Goal: Task Accomplishment & Management: Manage account settings

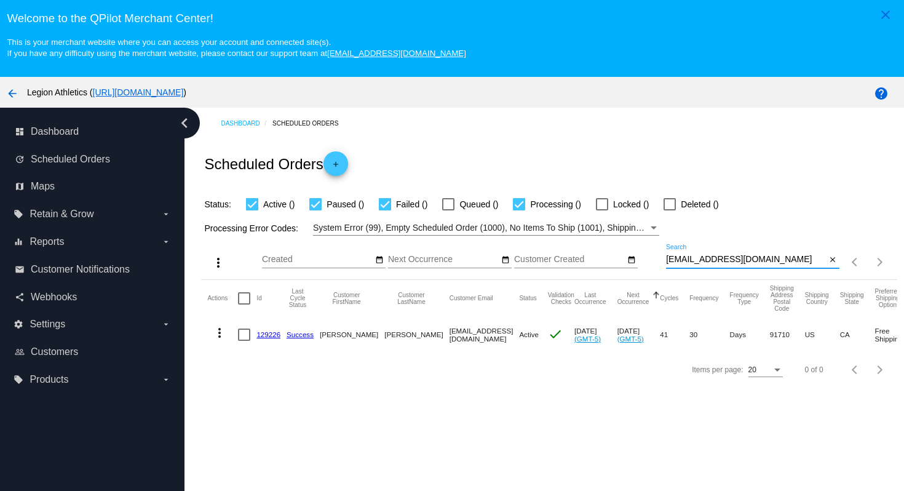
drag, startPoint x: 777, startPoint y: 262, endPoint x: 768, endPoint y: 242, distance: 22.0
click at [768, 242] on div "more_vert Aug Jan Feb Mar [DATE]" at bounding box center [548, 257] width 695 height 44
paste input "[EMAIL_ADDRESS][DOMAIN_NAME]"
type input "[EMAIL_ADDRESS][DOMAIN_NAME]"
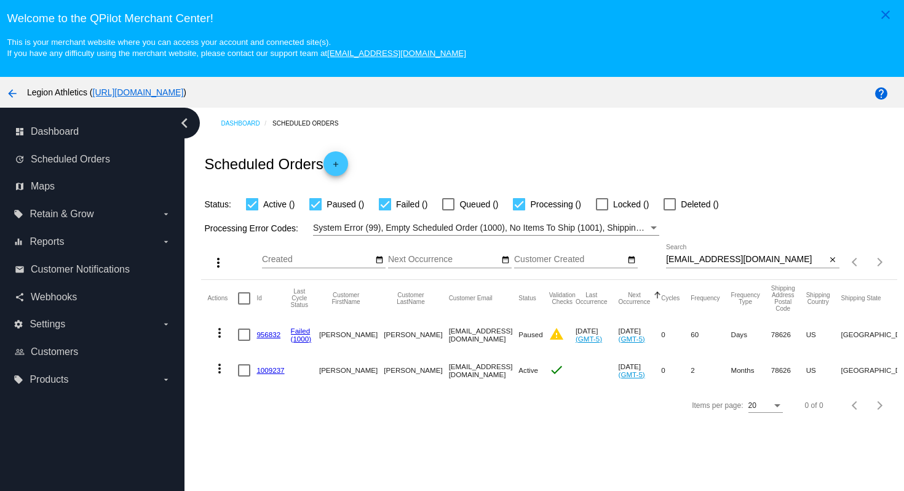
click at [267, 372] on link "1009237" at bounding box center [270, 370] width 28 height 8
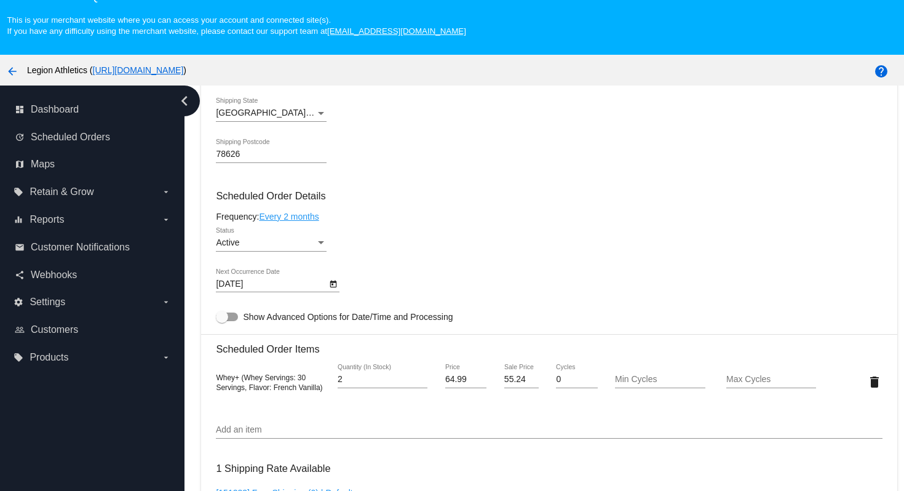
scroll to position [505, 0]
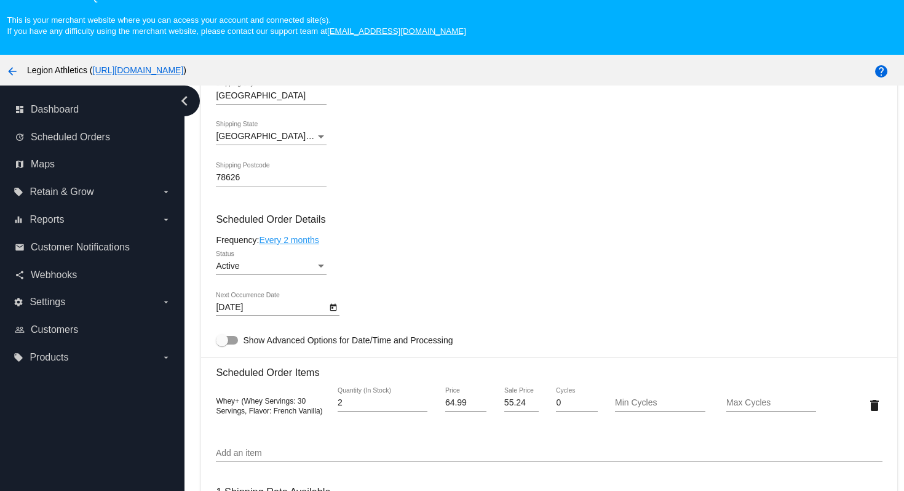
click at [556, 191] on div "78626 Shipping Postcode" at bounding box center [549, 179] width 666 height 35
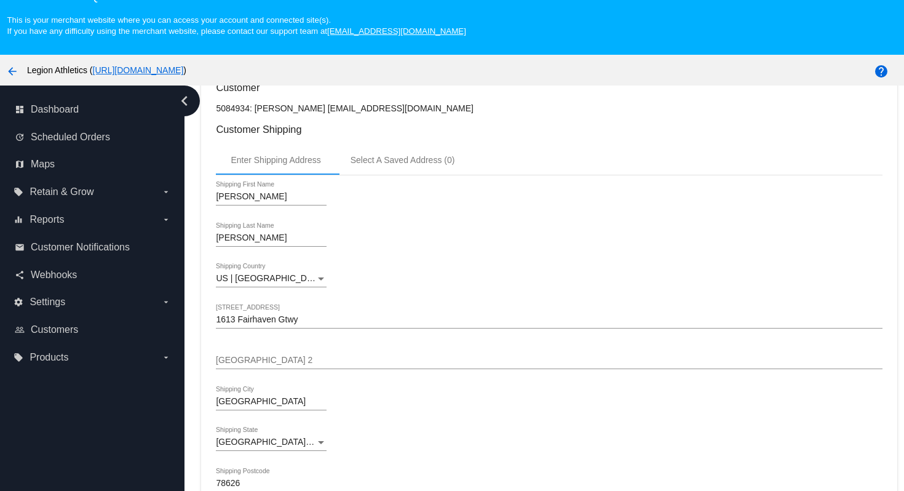
scroll to position [0, 0]
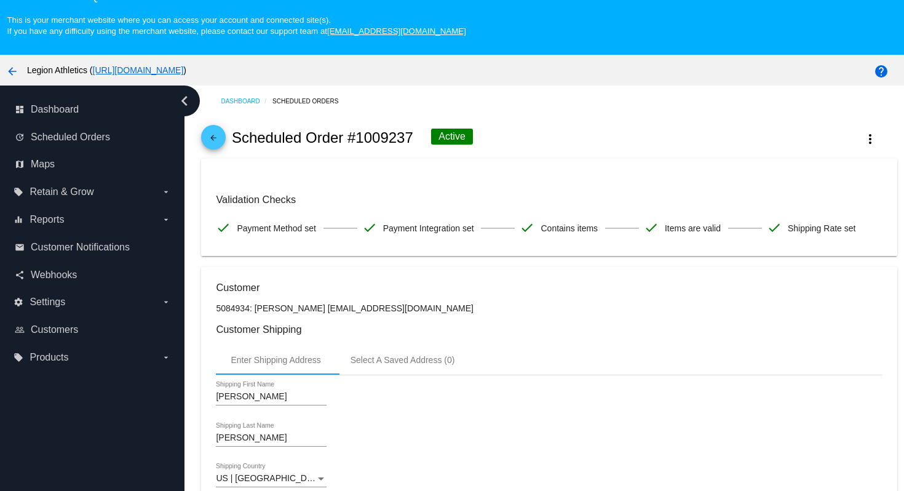
click at [213, 144] on mat-icon "arrow_back" at bounding box center [213, 140] width 15 height 15
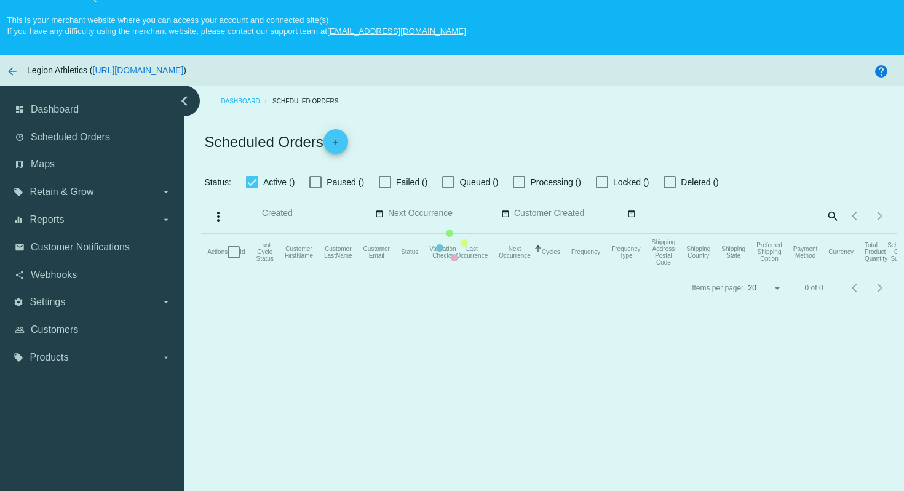
checkbox input "true"
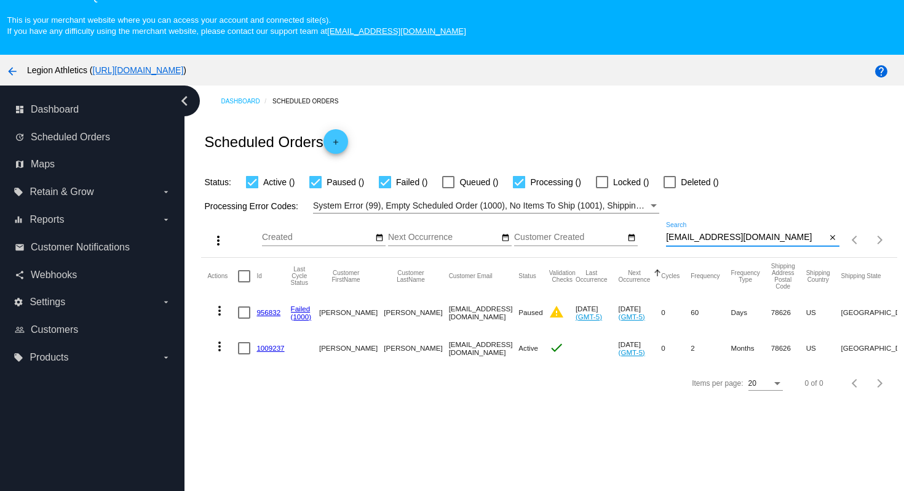
drag, startPoint x: 767, startPoint y: 236, endPoint x: 759, endPoint y: 217, distance: 20.7
click at [759, 217] on div "more_vert Aug Jan Feb Mar [DATE]" at bounding box center [548, 235] width 695 height 44
paste input "[PERSON_NAME][EMAIL_ADDRESS][DOMAIN_NAME]"
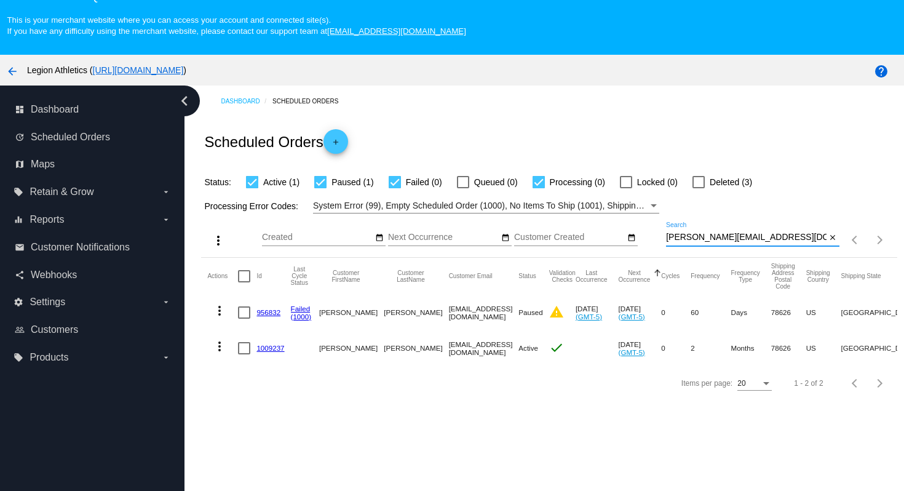
type input "[PERSON_NAME][EMAIL_ADDRESS][DOMAIN_NAME]"
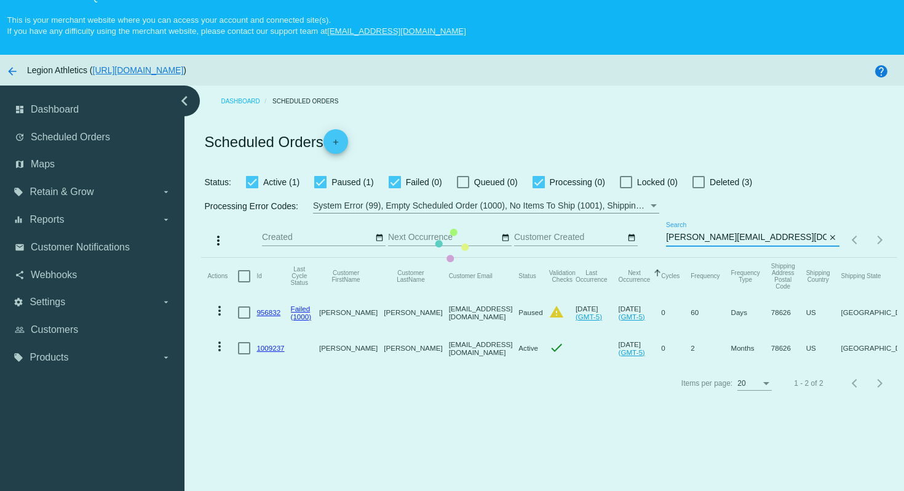
click at [641, 258] on mat-table "Actions Id Last Cycle Status Customer FirstName Customer LastName Customer Emai…" at bounding box center [548, 312] width 695 height 108
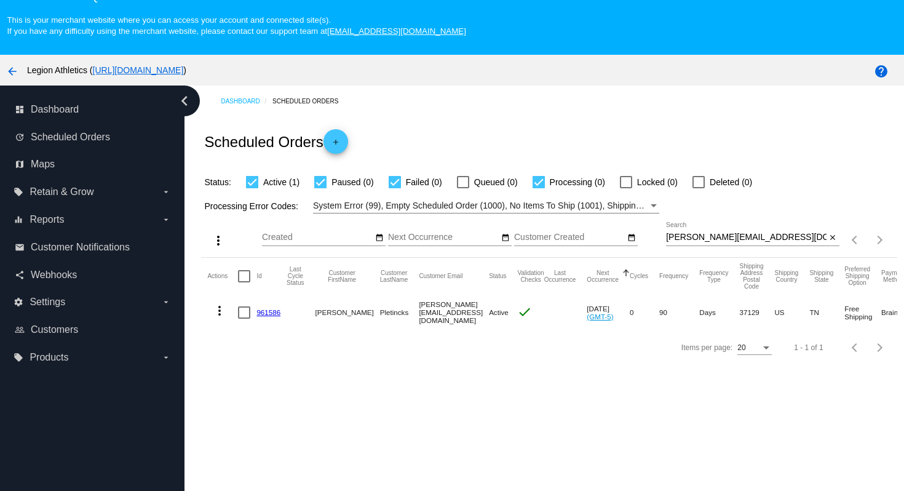
click at [491, 131] on div "Scheduled Orders add" at bounding box center [548, 141] width 695 height 49
click at [464, 120] on div "Scheduled Orders add" at bounding box center [548, 141] width 695 height 49
click at [268, 315] on link "961586" at bounding box center [268, 312] width 24 height 8
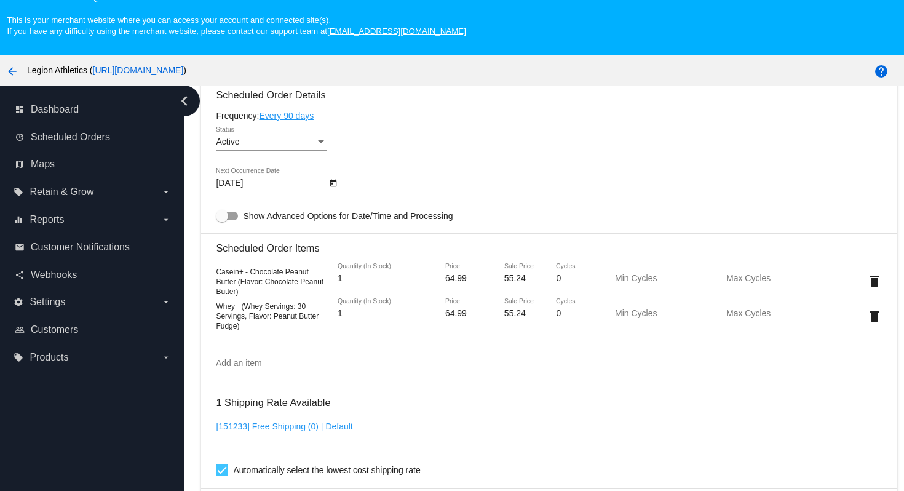
scroll to position [625, 0]
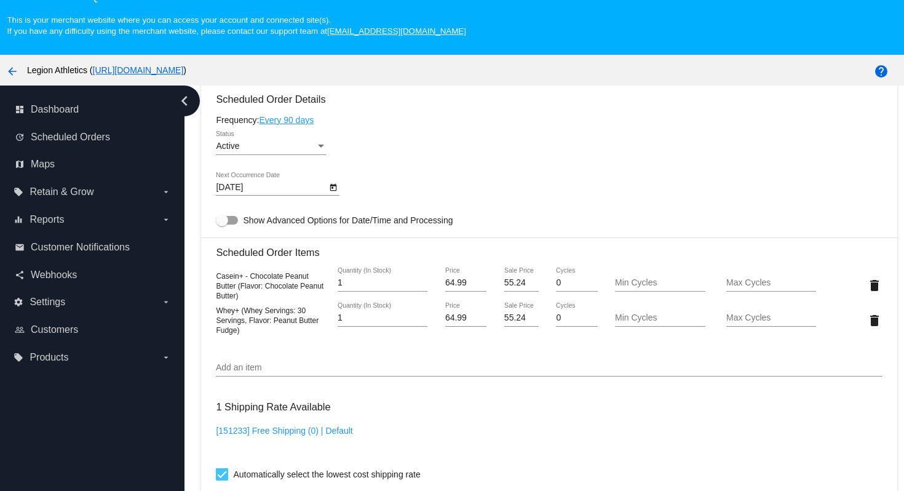
click at [335, 195] on icon "Open calendar" at bounding box center [333, 187] width 9 height 15
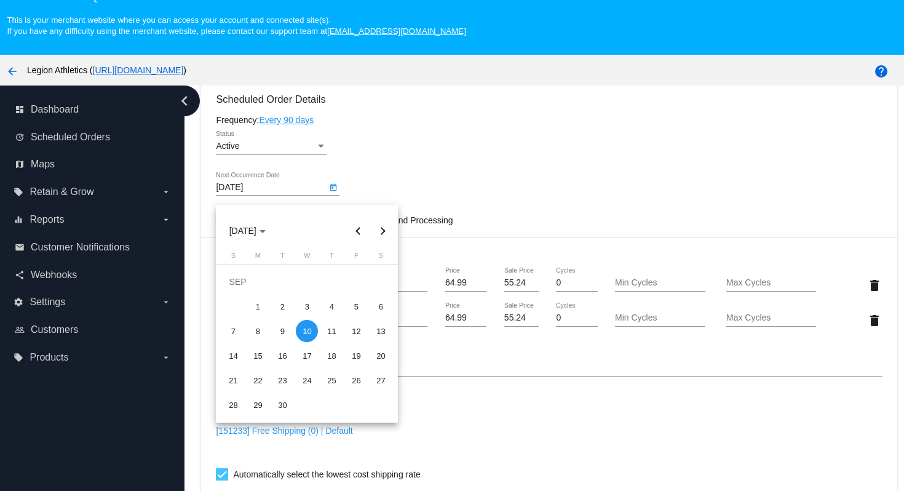
click at [385, 234] on button "Next month" at bounding box center [382, 230] width 25 height 25
click at [360, 312] on div "10" at bounding box center [356, 306] width 22 height 22
type input "[DATE]"
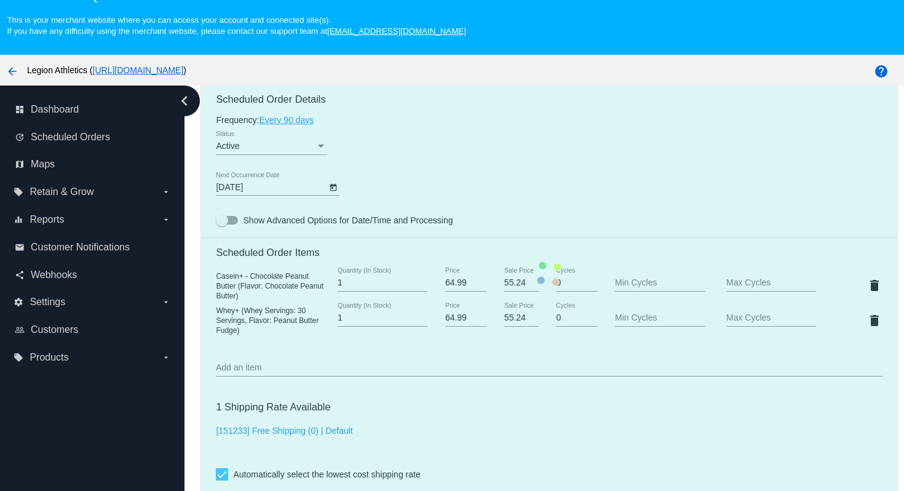
click at [548, 178] on mat-card "Customer 6819584: [PERSON_NAME] [PERSON_NAME][EMAIL_ADDRESS][DOMAIN_NAME] Custo…" at bounding box center [548, 274] width 695 height 1264
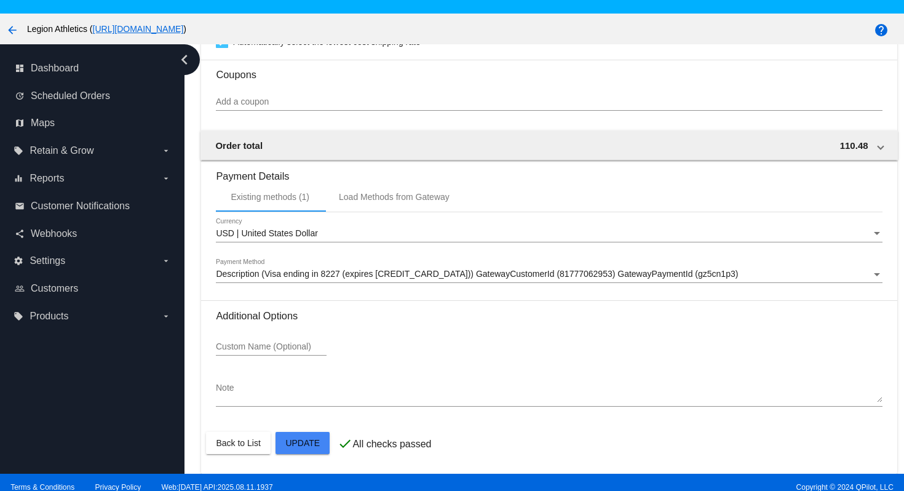
scroll to position [79, 0]
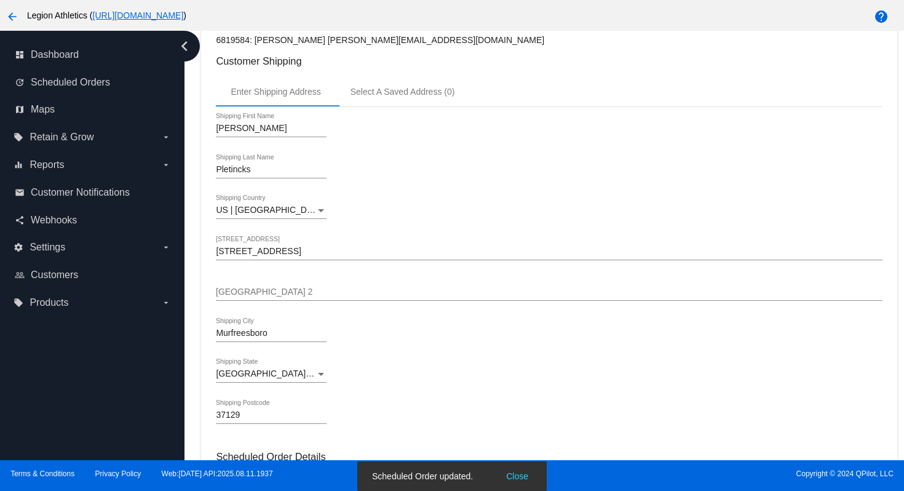
scroll to position [192, 0]
